Goal: Information Seeking & Learning: Find specific fact

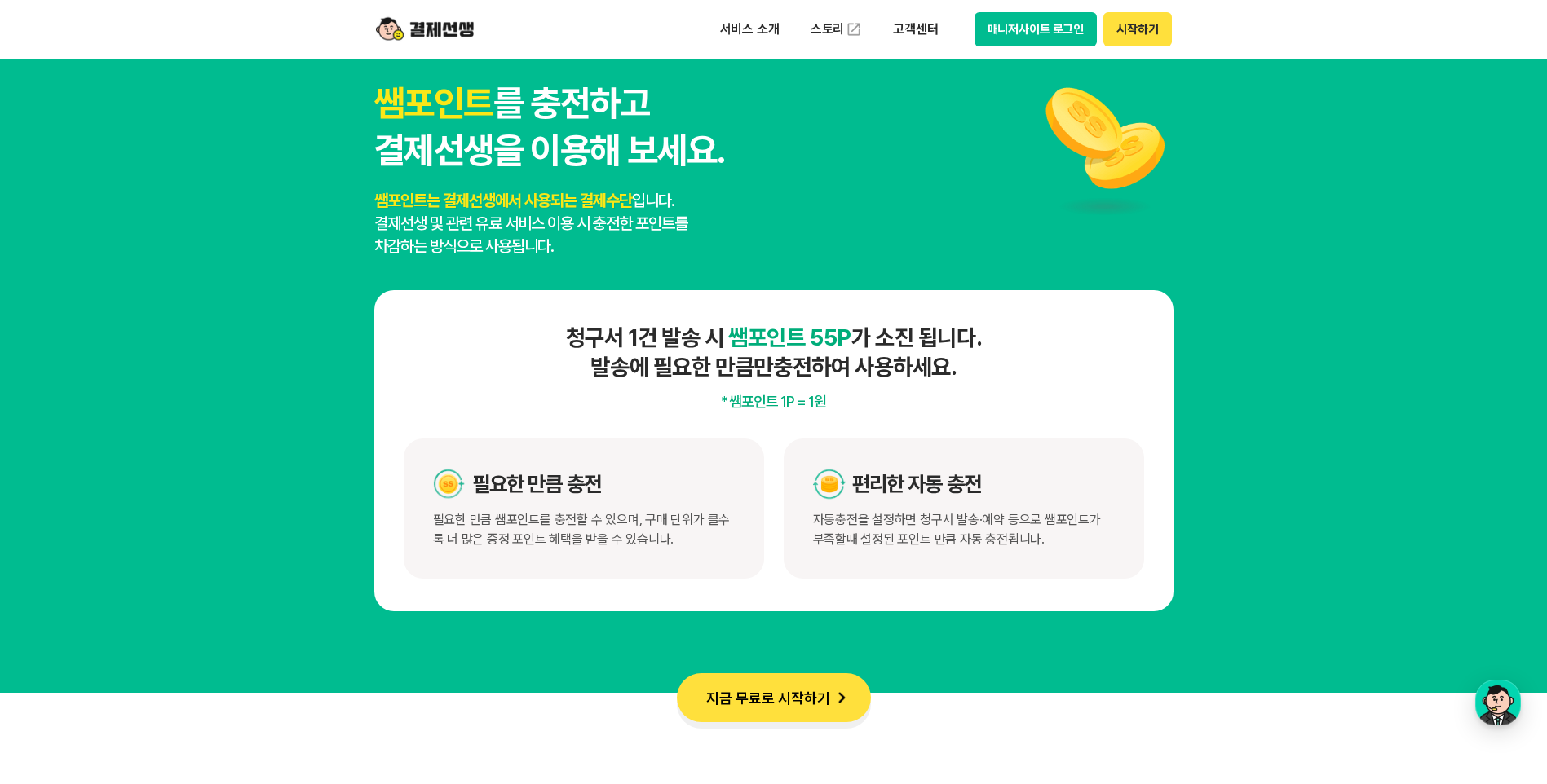
scroll to position [8316, 0]
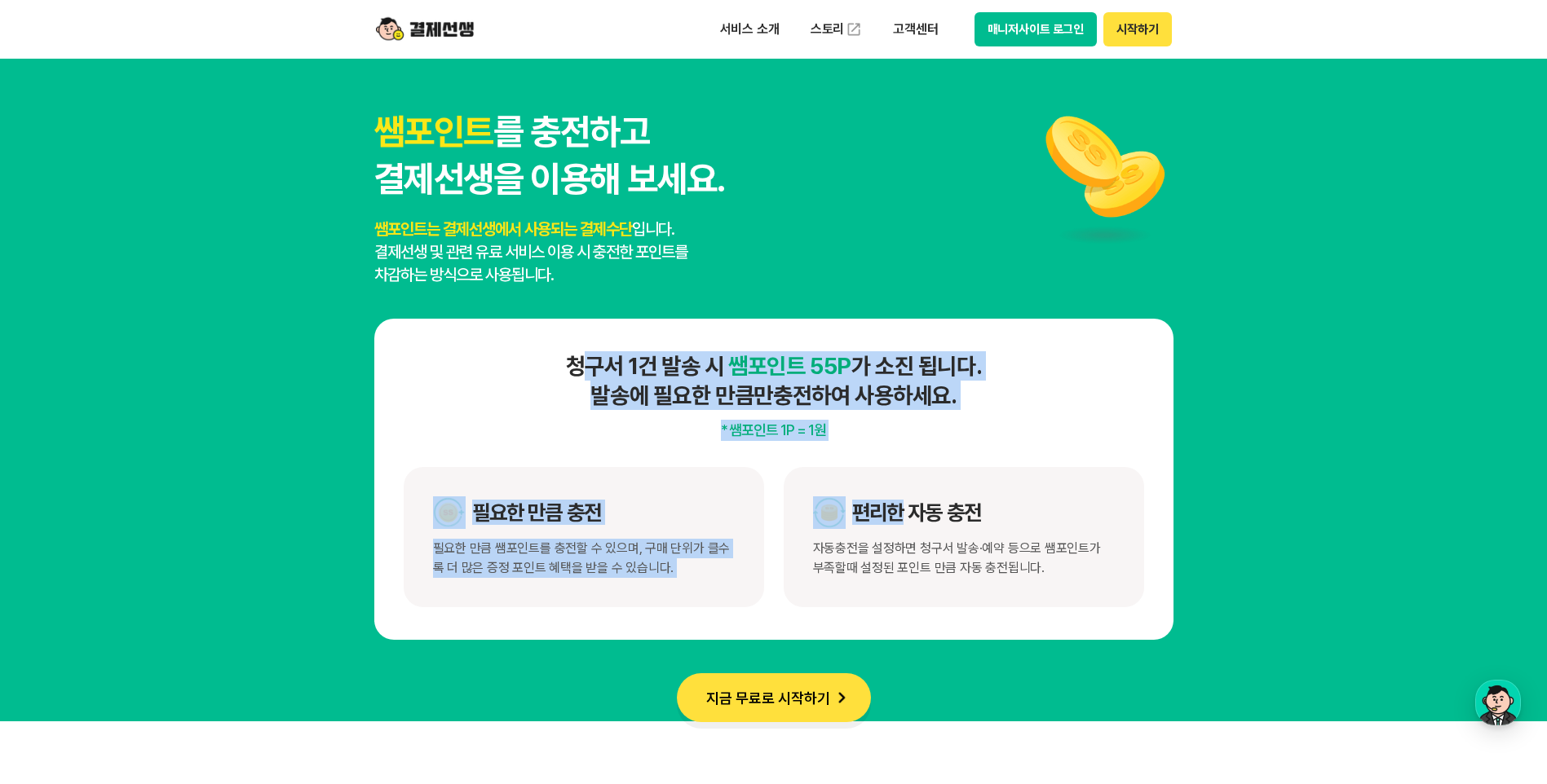
drag, startPoint x: 580, startPoint y: 360, endPoint x: 905, endPoint y: 447, distance: 336.4
click at [905, 447] on div "청구서 1건 발송 시 쌤포인트 55P 가 소진 됩니다. 발송에 필요한 만큼만 충전하여 사용하세요. * 쌤포인트 1P = 1원 필요한 만큼 충전…" at bounding box center [773, 480] width 799 height 321
drag, startPoint x: 905, startPoint y: 447, endPoint x: 767, endPoint y: 396, distance: 147.1
click at [767, 396] on h4 "청구서 1건 발송 시 쌤포인트 55P 가 소진 됩니다. 발송에 필요한 만큼만 충전하여 사용하세요." at bounding box center [774, 380] width 741 height 58
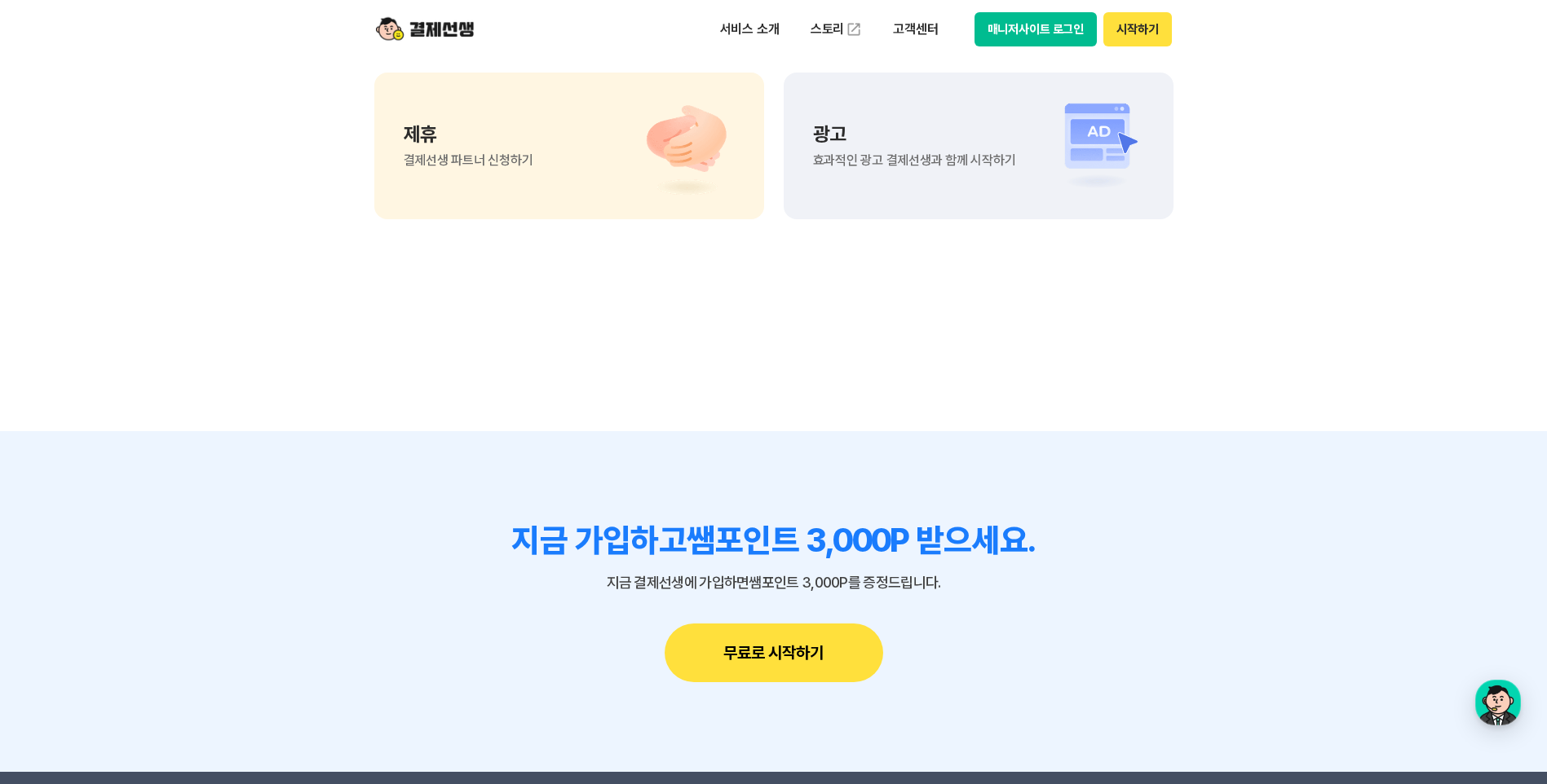
scroll to position [13669, 0]
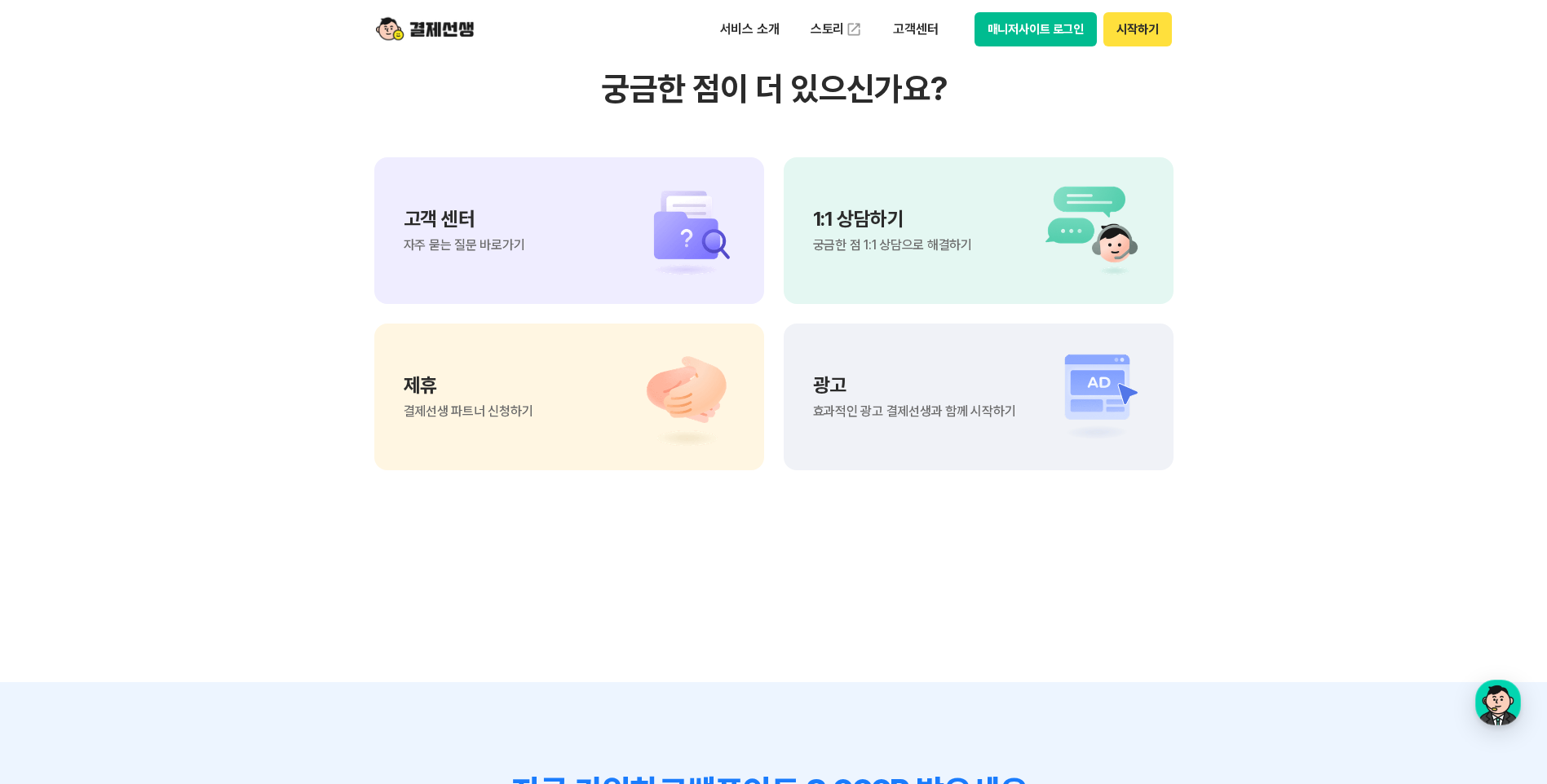
click at [623, 244] on img at bounding box center [677, 230] width 114 height 97
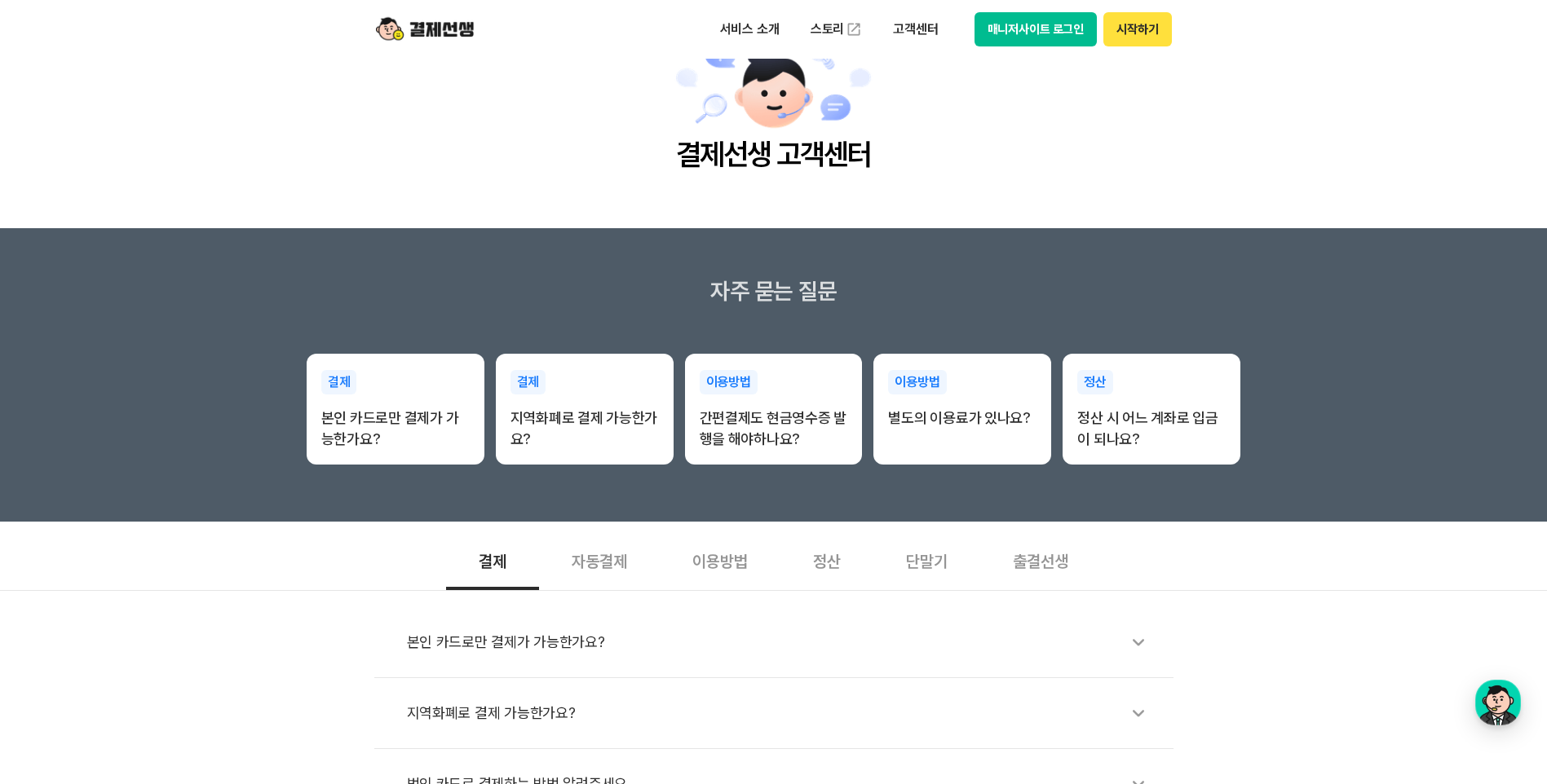
scroll to position [163, 0]
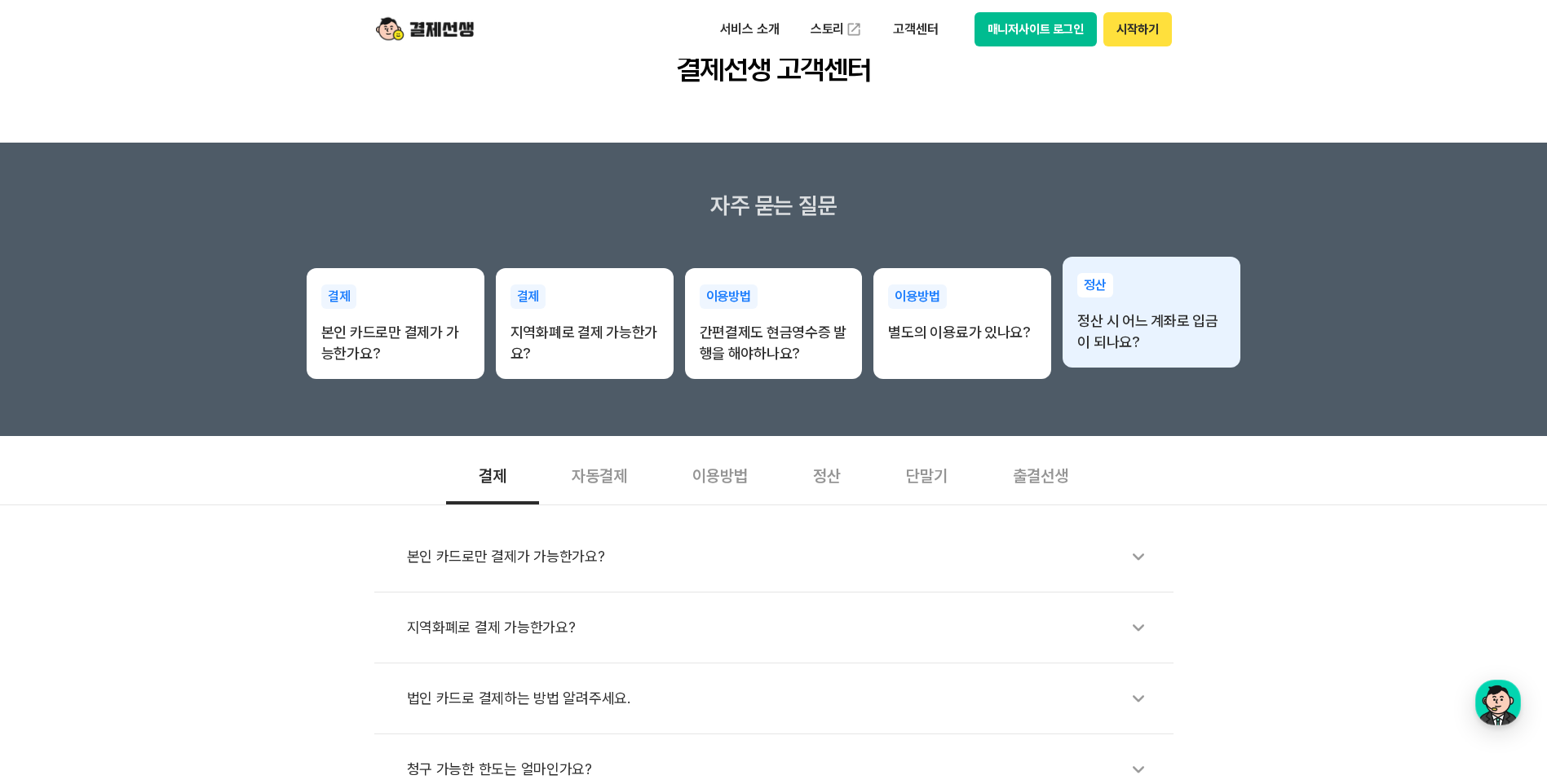
click at [1146, 338] on p "정산 시 어느 계좌로 입금이 되나요?" at bounding box center [1152, 332] width 148 height 43
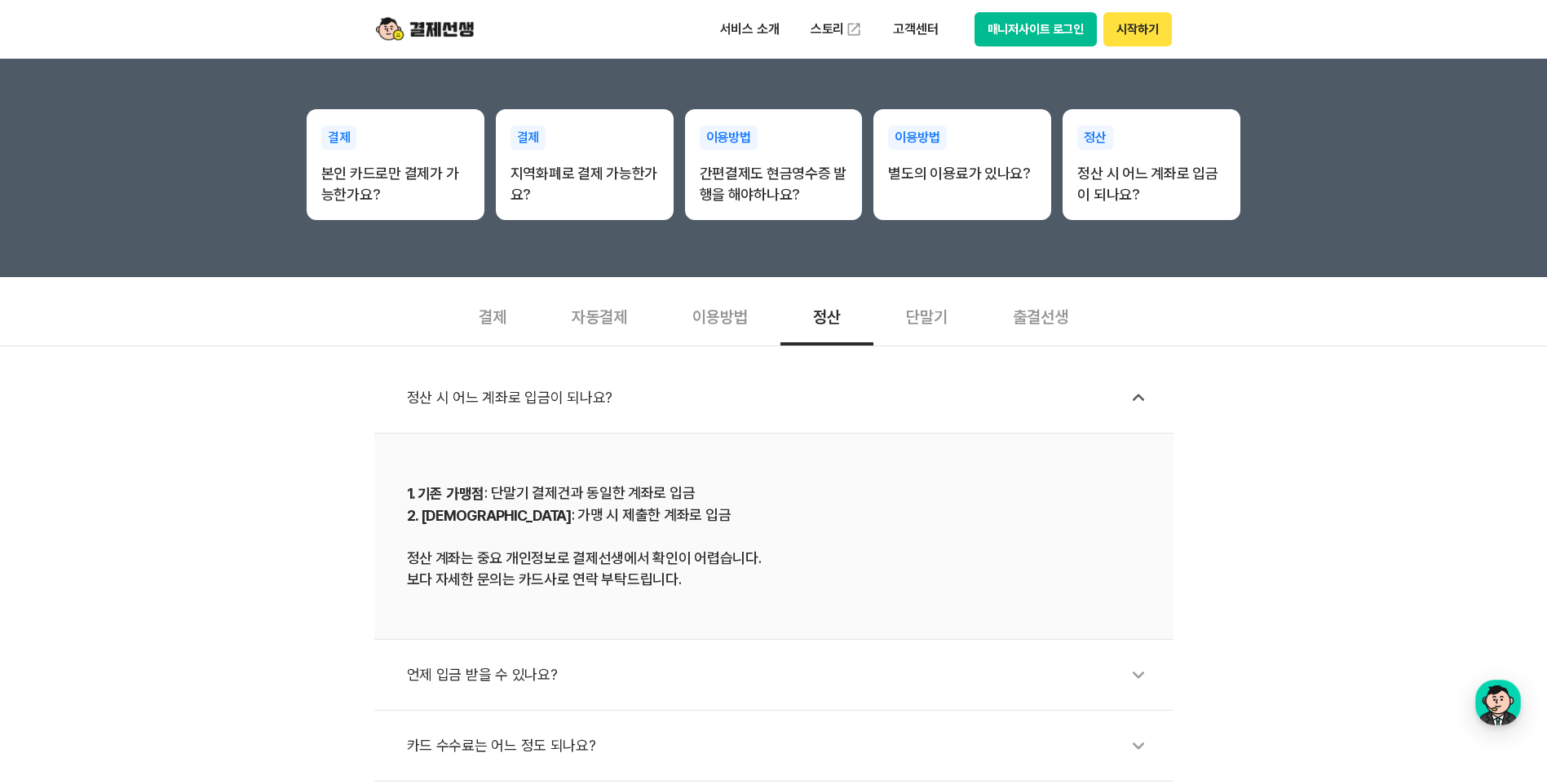
scroll to position [407, 0]
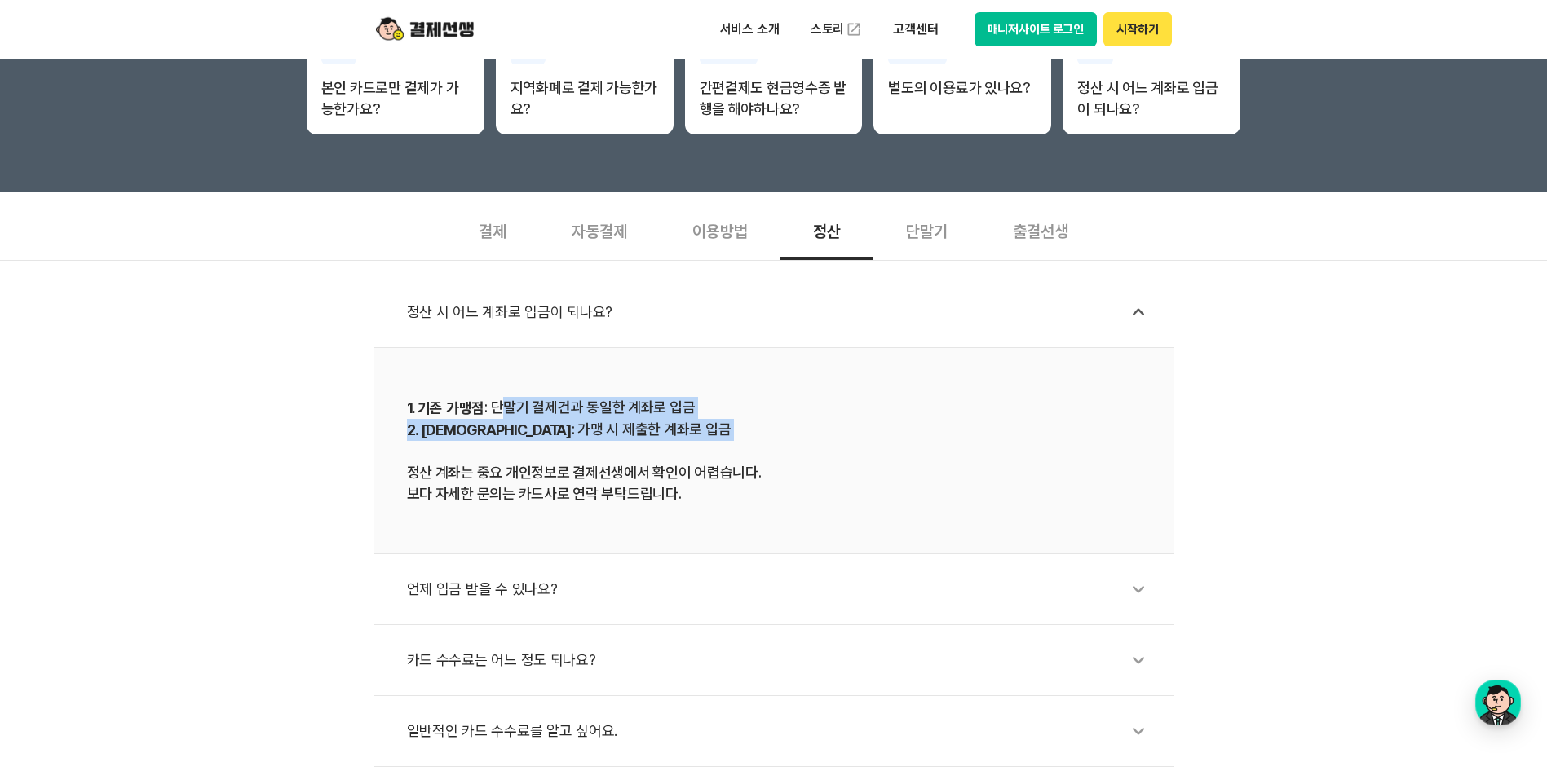
drag, startPoint x: 501, startPoint y: 405, endPoint x: 667, endPoint y: 446, distance: 171.0
click at [667, 446] on div "1. 기존 가맹점 : 단말기 결제건과 동일한 계좌로 입금 2. 신규 가맹점 : 가맹 시 제출한 계좌로 입금 정산 계좌는 중요 개인정보로 결제선…" at bounding box center [773, 451] width 734 height 108
drag, startPoint x: 519, startPoint y: 400, endPoint x: 669, endPoint y: 443, distance: 156.0
click at [669, 443] on div "1. 기존 가맹점 : 단말기 결제건과 동일한 계좌로 입금 2. 신규 가맹점 : 가맹 시 제출한 계좌로 입금 정산 계좌는 중요 개인정보로 결제선…" at bounding box center [773, 451] width 734 height 108
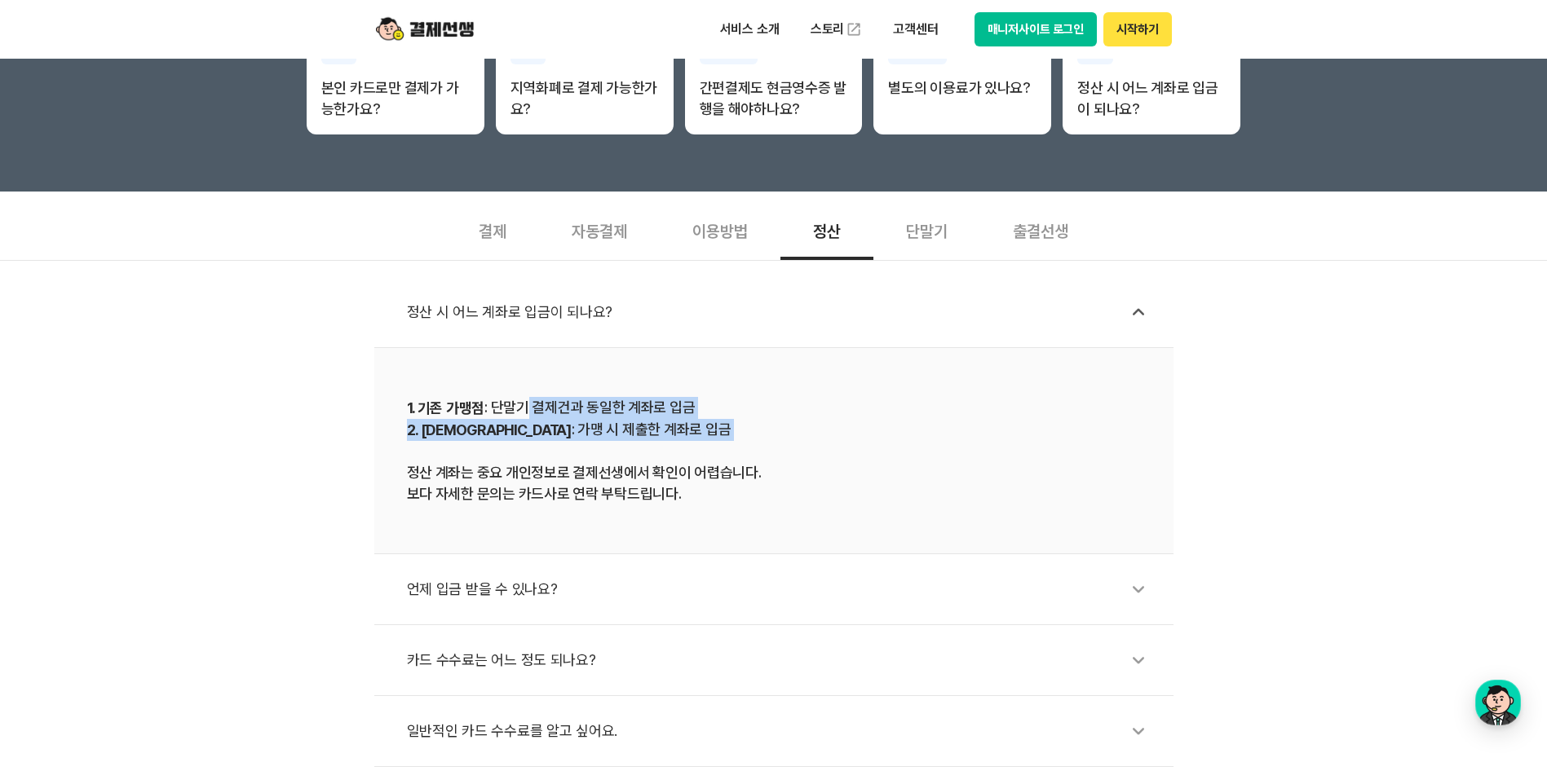
click at [669, 443] on div "1. 기존 가맹점 : 단말기 결제건과 동일한 계좌로 입금 2. 신규 가맹점 : 가맹 시 제출한 계좌로 입금 정산 계좌는 중요 개인정보로 결제선…" at bounding box center [773, 451] width 734 height 108
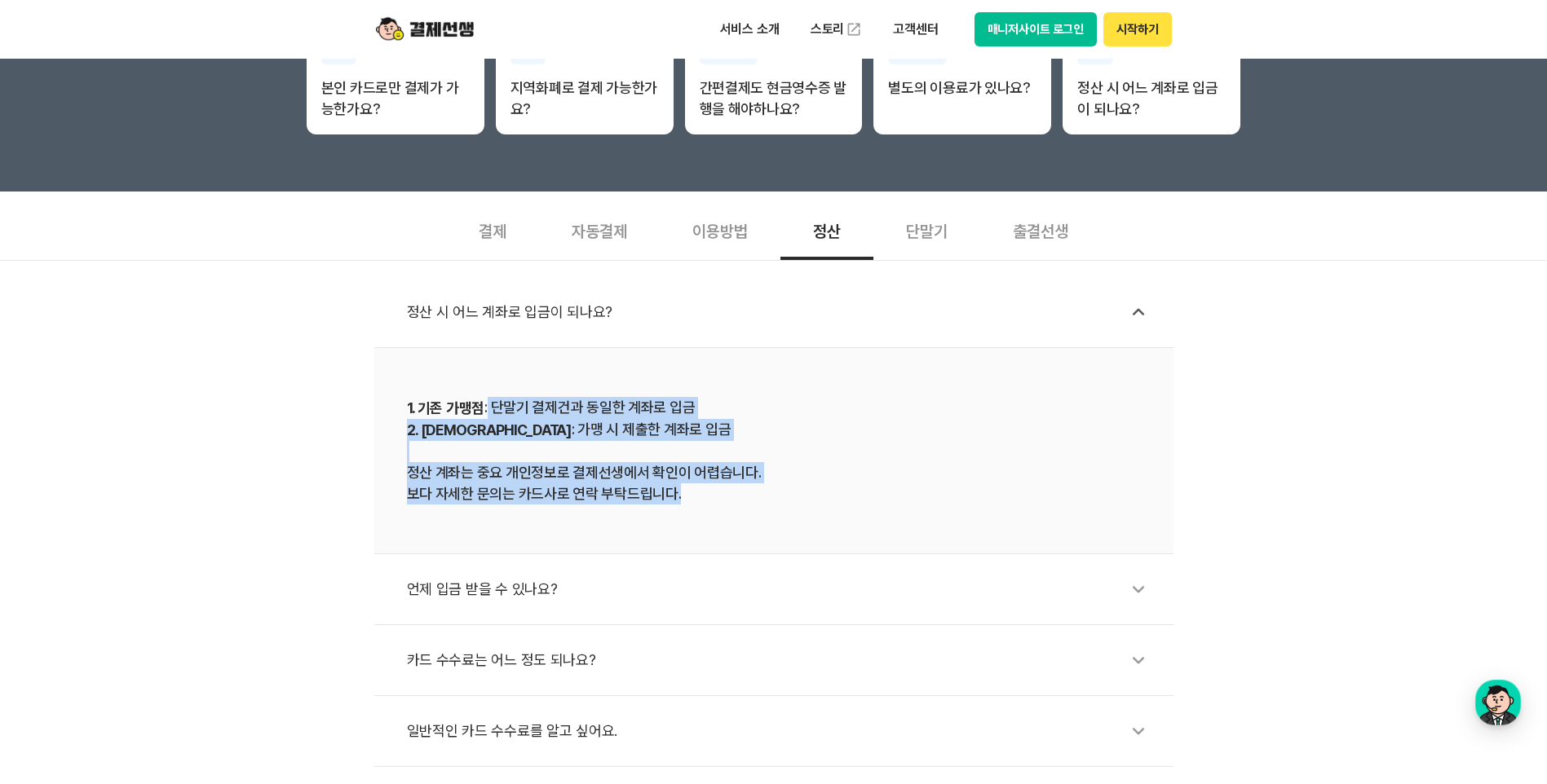
drag, startPoint x: 489, startPoint y: 390, endPoint x: 710, endPoint y: 496, distance: 245.1
click at [710, 496] on li "1. 기존 가맹점 : 단말기 결제건과 동일한 계좌로 입금 2. 신규 가맹점 : 가맹 시 제출한 계좌로 입금 정산 계좌는 중요 개인정보로 결제선…" at bounding box center [773, 451] width 799 height 206
click at [711, 496] on div "1. 기존 가맹점 : 단말기 결제건과 동일한 계좌로 입금 2. 신규 가맹점 : 가맹 시 제출한 계좌로 입금 정산 계좌는 중요 개인정보로 결제선…" at bounding box center [773, 451] width 734 height 108
drag, startPoint x: 743, startPoint y: 508, endPoint x: 618, endPoint y: 447, distance: 139.1
click at [618, 447] on li "1. 기존 가맹점 : 단말기 결제건과 동일한 계좌로 입금 2. 신규 가맹점 : 가맹 시 제출한 계좌로 입금 정산 계좌는 중요 개인정보로 결제선…" at bounding box center [773, 451] width 799 height 206
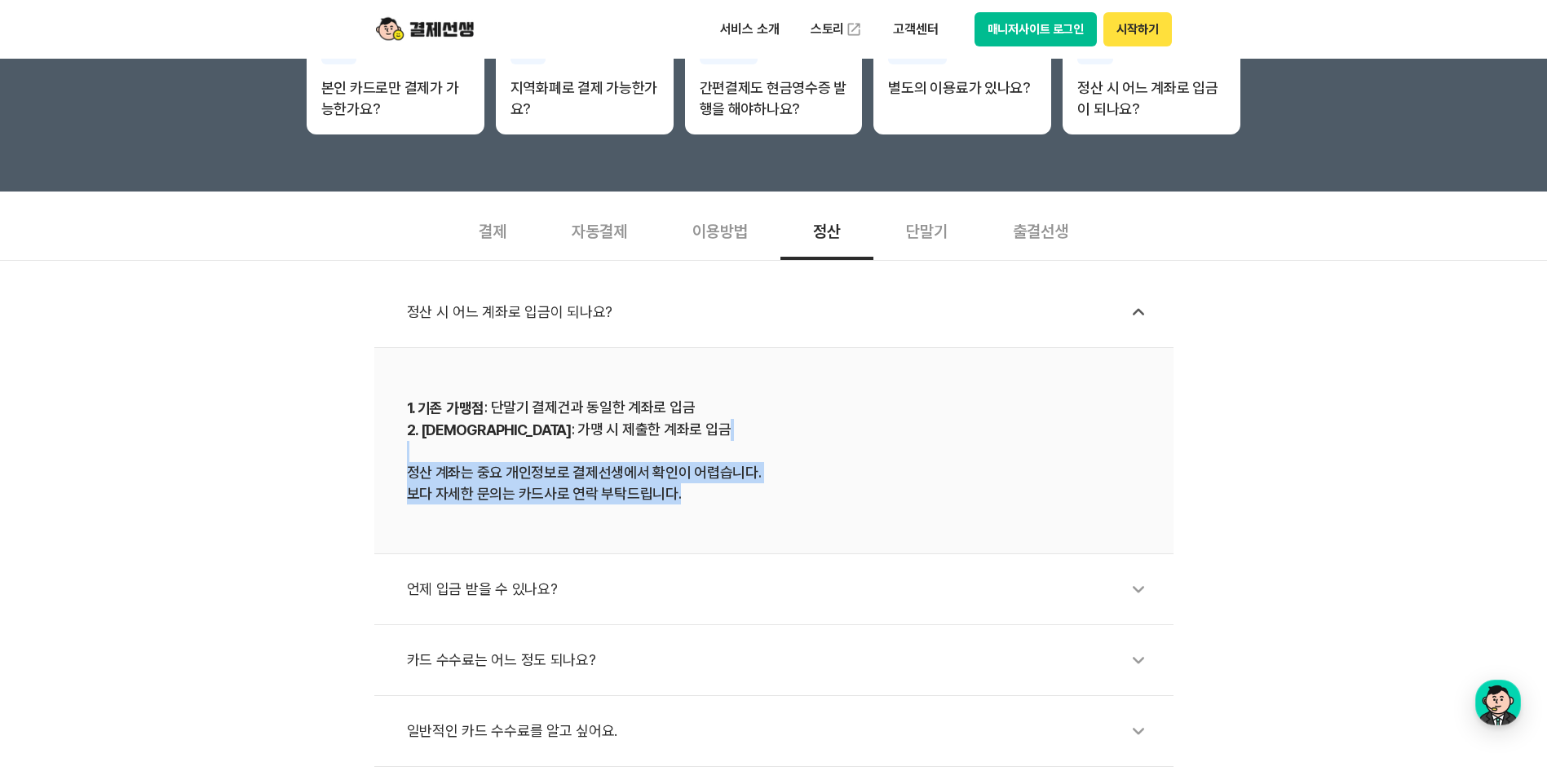
drag, startPoint x: 618, startPoint y: 447, endPoint x: 633, endPoint y: 451, distance: 15.5
click at [633, 451] on div "1. 기존 가맹점 : 단말기 결제건과 동일한 계좌로 입금 2. 신규 가맹점 : 가맹 시 제출한 계좌로 입금 정산 계좌는 중요 개인정보로 결제선…" at bounding box center [773, 451] width 734 height 108
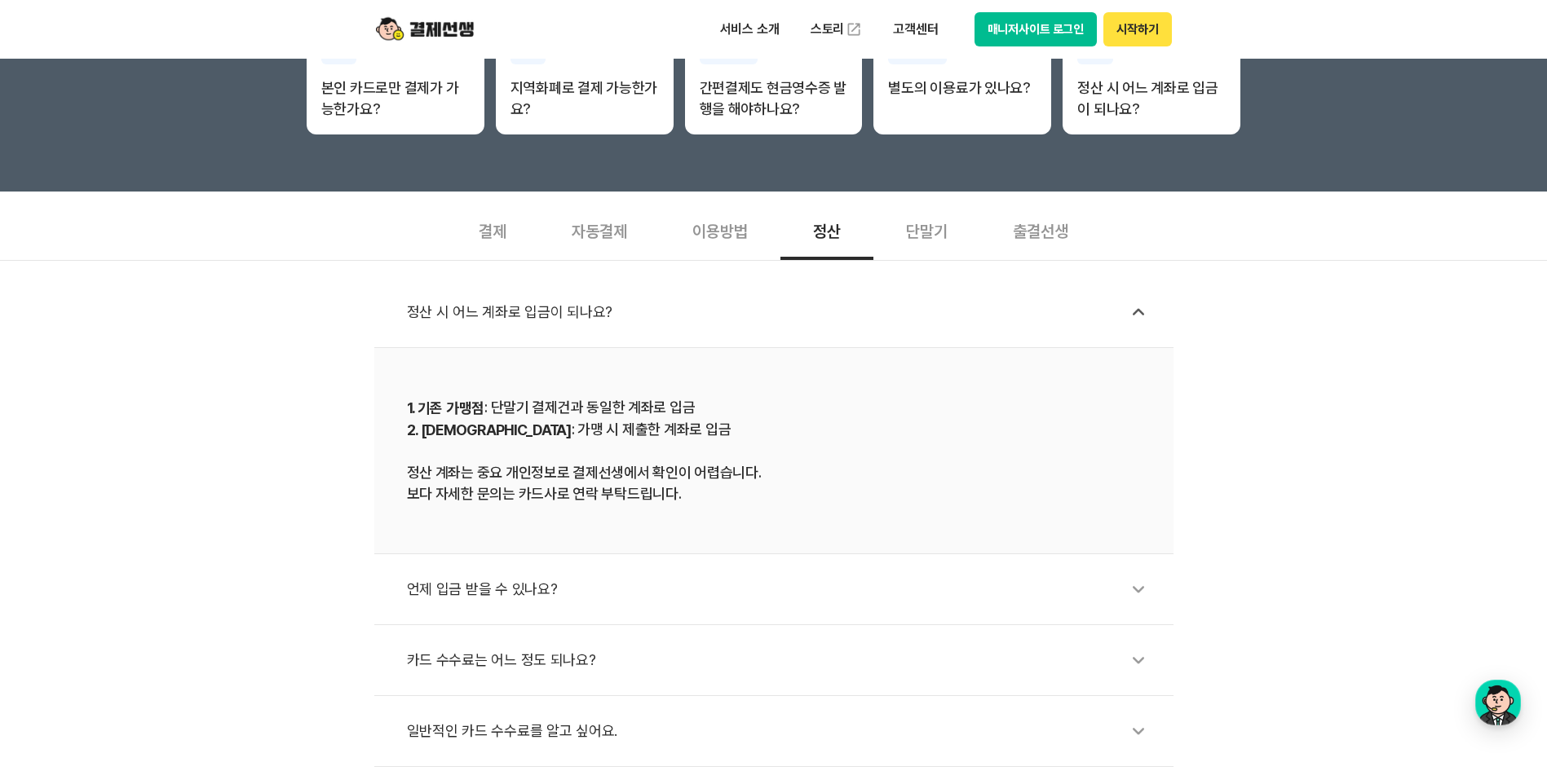
scroll to position [734, 0]
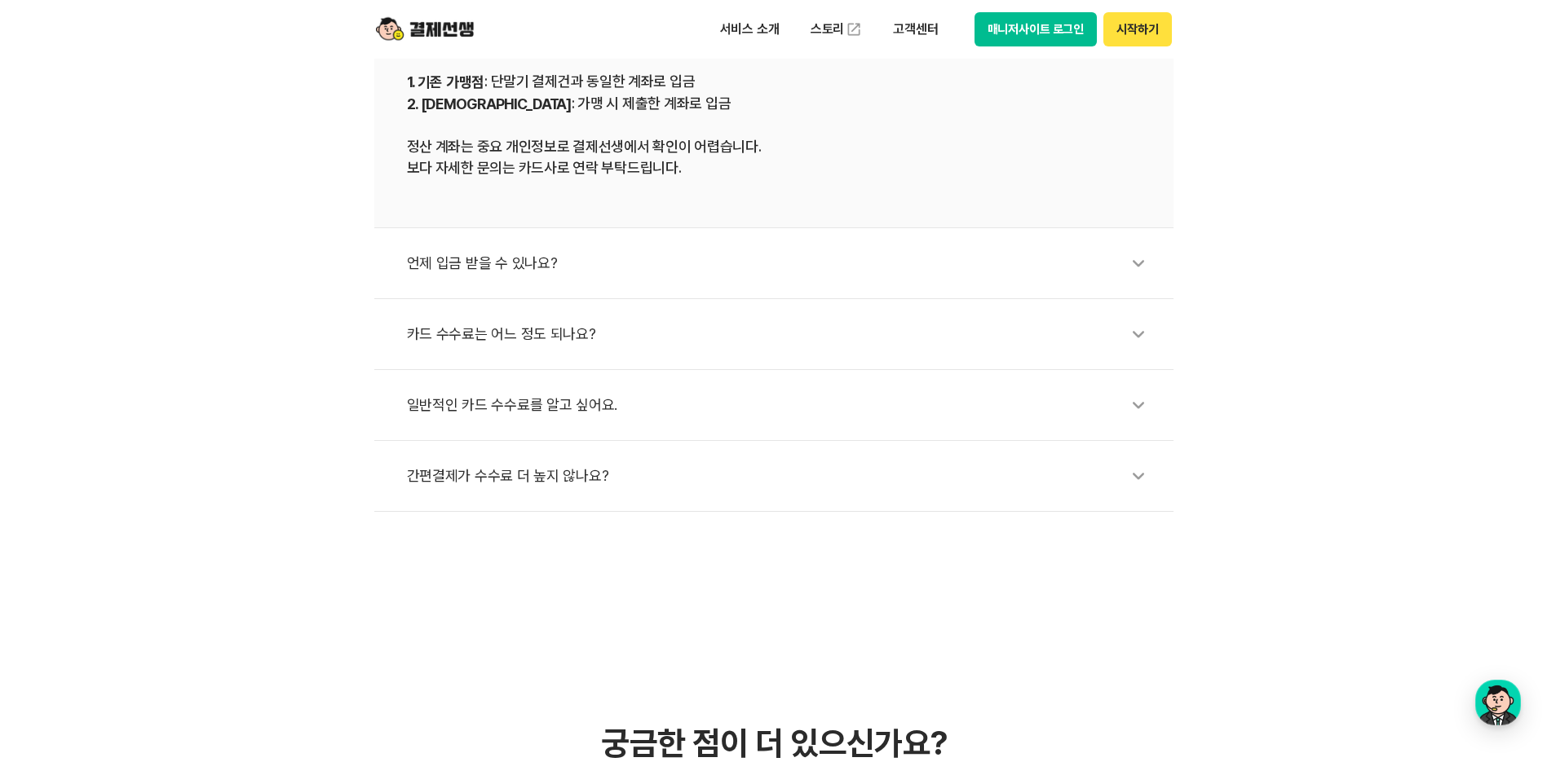
click at [677, 280] on div "언제 입금 받을 수 있나요?" at bounding box center [781, 263] width 750 height 37
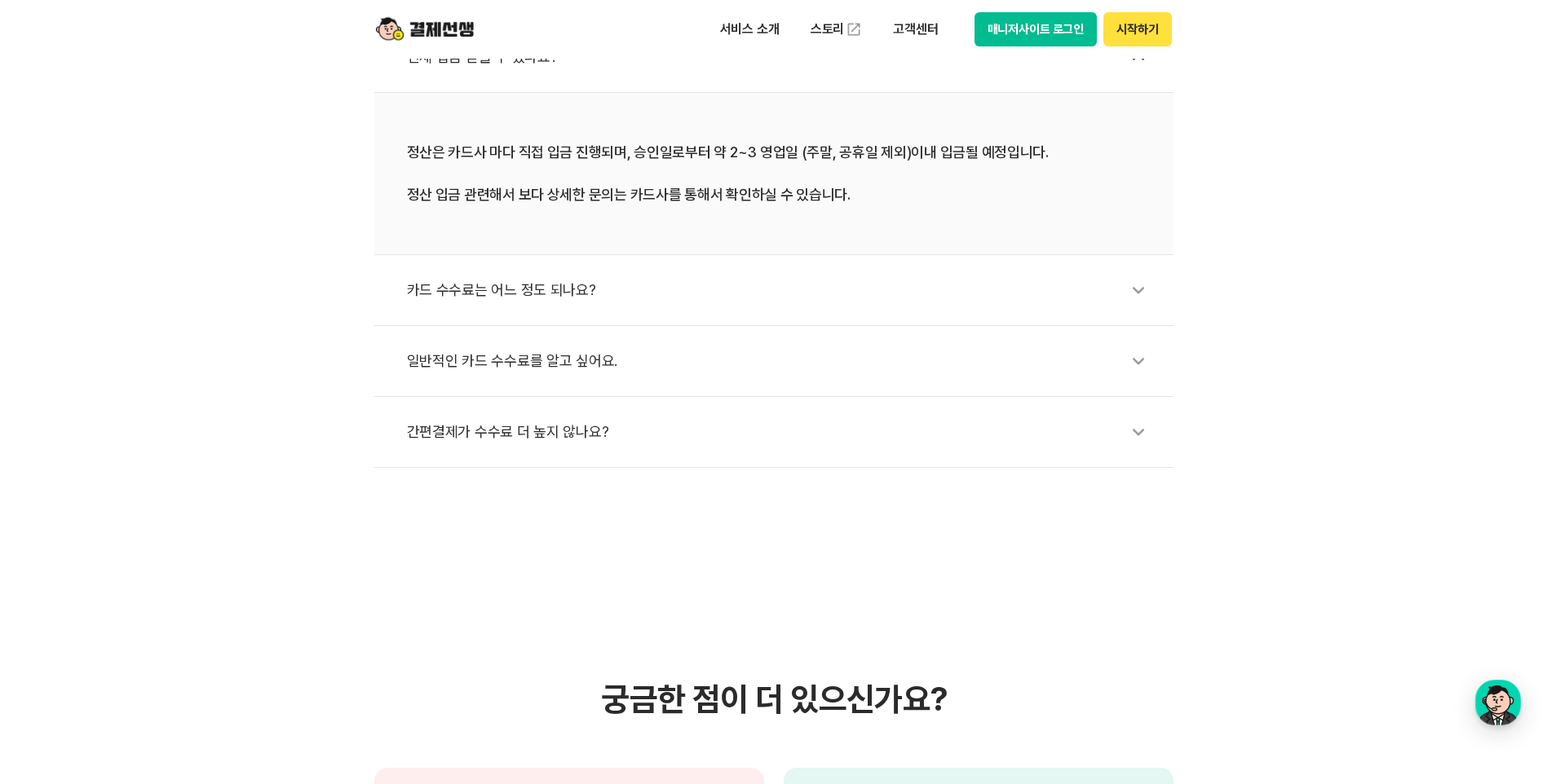
click at [646, 286] on div "카드 수수료는 어느 정도 되나요?" at bounding box center [781, 290] width 750 height 37
